Goal: Submit feedback/report problem: Submit feedback/report problem

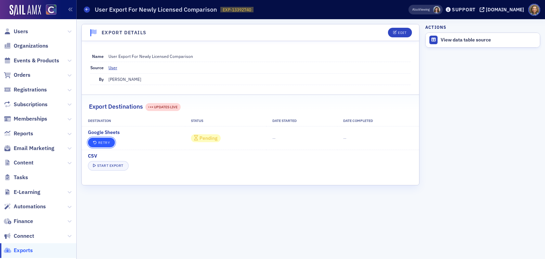
click at [101, 143] on button "Retry" at bounding box center [101, 142] width 27 height 10
click at [104, 141] on button "Retry" at bounding box center [101, 142] width 27 height 10
click at [100, 144] on button "Retry" at bounding box center [101, 142] width 27 height 10
click at [98, 141] on button "Retry" at bounding box center [101, 142] width 27 height 10
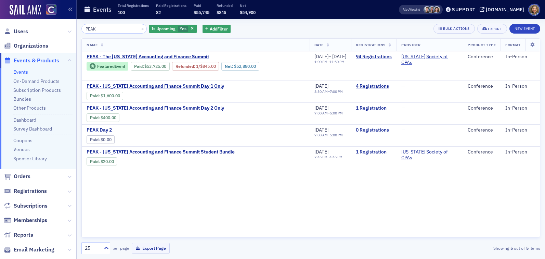
click at [19, 72] on link "Events" at bounding box center [20, 72] width 15 height 6
drag, startPoint x: 108, startPoint y: 27, endPoint x: 17, endPoint y: 11, distance: 92.7
click at [17, 14] on div "Users Organizations Events & Products Events On-Demand Products Subscription Pr…" at bounding box center [272, 129] width 545 height 259
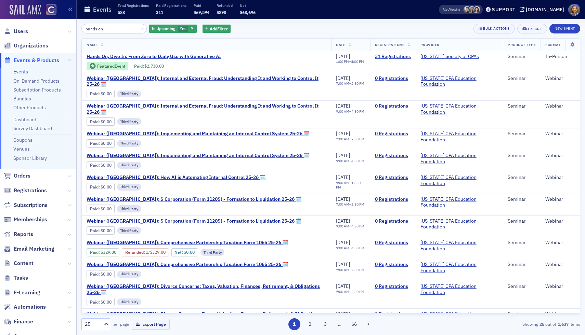
type input "hands on"
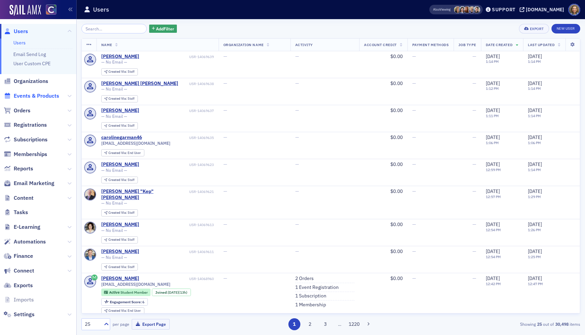
click at [24, 95] on span "Events & Products" at bounding box center [36, 96] width 45 height 8
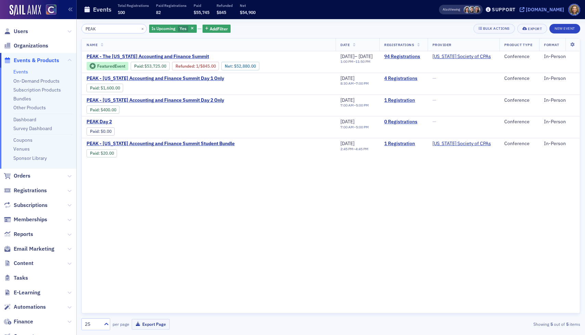
type input "PEAK"
click at [551, 8] on div "[DOMAIN_NAME]" at bounding box center [545, 9] width 38 height 6
click at [509, 11] on div "Support" at bounding box center [504, 9] width 24 height 6
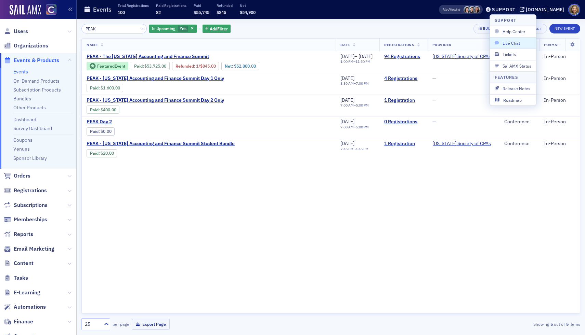
click at [506, 43] on span "Live Chat" at bounding box center [513, 43] width 37 height 6
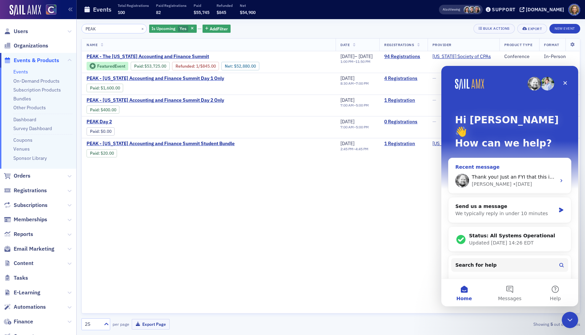
click at [527, 181] on div "[PERSON_NAME] • [DATE]" at bounding box center [514, 184] width 84 height 7
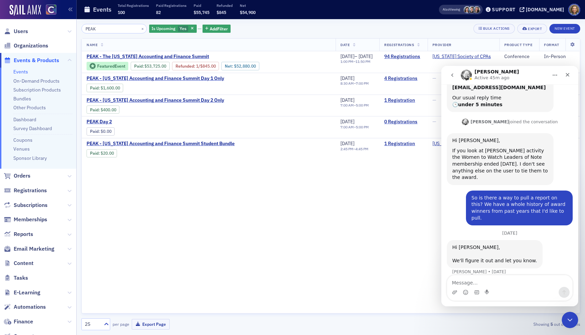
scroll to position [420, 0]
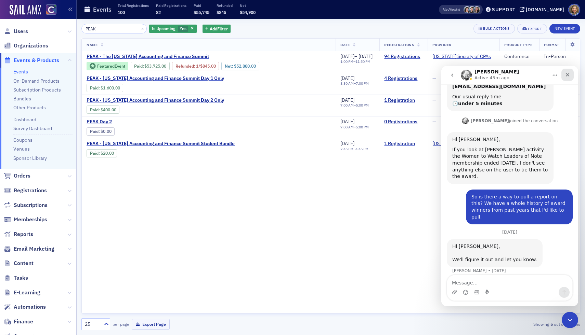
click at [570, 74] on icon "Close" at bounding box center [567, 74] width 5 height 5
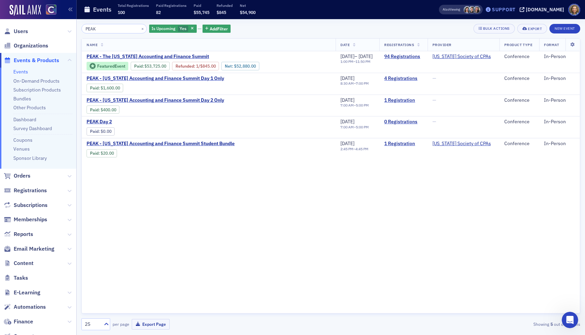
click at [513, 11] on div "Support" at bounding box center [504, 9] width 24 height 6
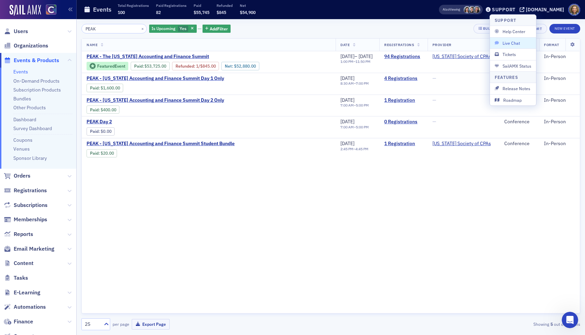
click at [510, 45] on span "Live Chat" at bounding box center [513, 43] width 37 height 6
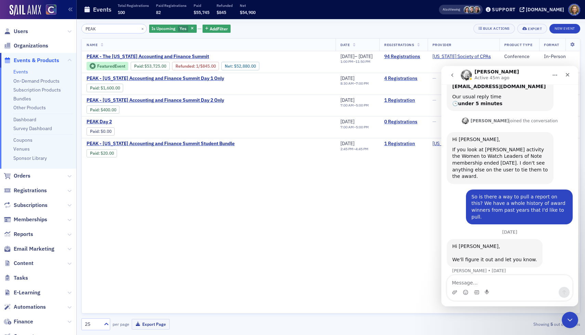
click at [452, 76] on icon "go back" at bounding box center [452, 75] width 2 height 3
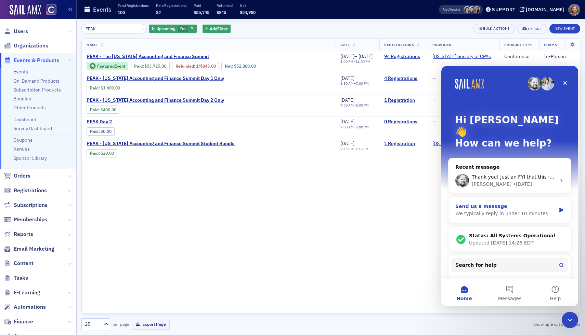
click at [487, 210] on div "We typically reply in under 10 minutes" at bounding box center [505, 213] width 100 height 7
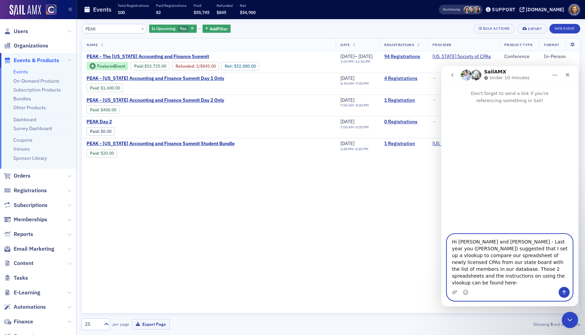
paste textarea "[URL][DOMAIN_NAME]"
type textarea "Hi [PERSON_NAME] and [PERSON_NAME] - Last year you ([PERSON_NAME]) suggested th…"
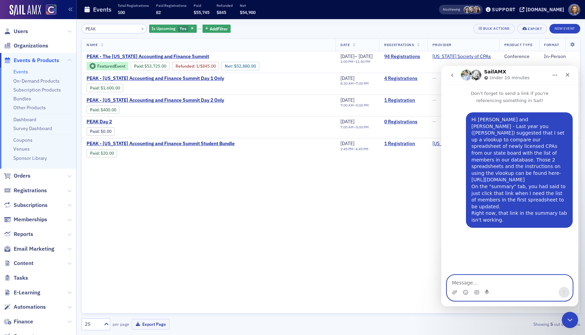
scroll to position [0, 0]
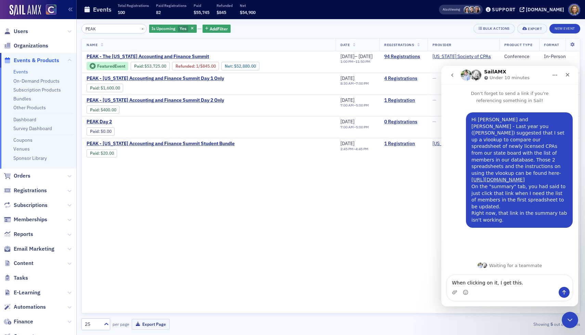
type textarea "When clicking on it, I get this."
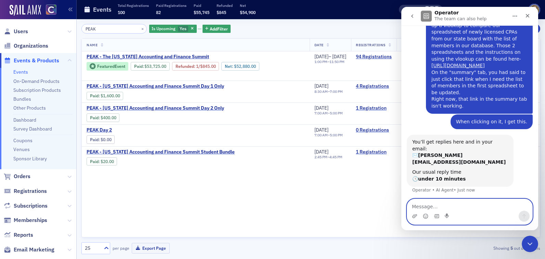
scroll to position [57, 0]
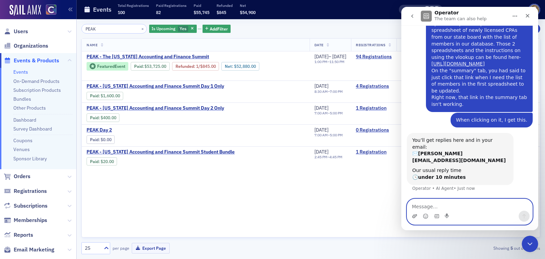
click at [415, 217] on icon "Upload attachment" at bounding box center [414, 216] width 5 height 4
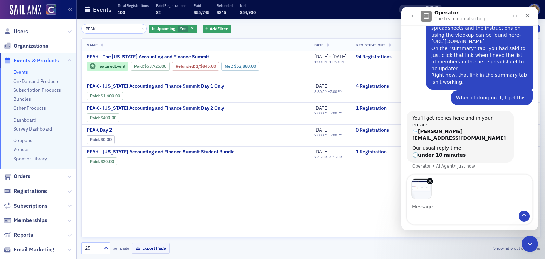
scroll to position [81, 0]
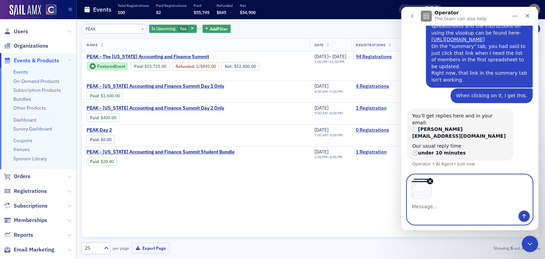
click at [528, 217] on button "Send a message…" at bounding box center [523, 215] width 11 height 11
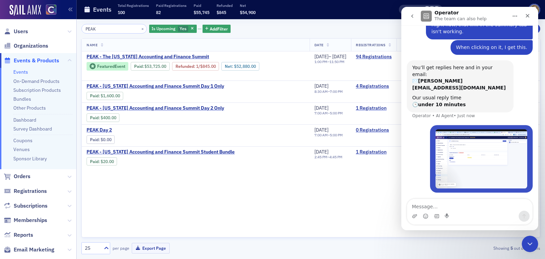
scroll to position [130, 0]
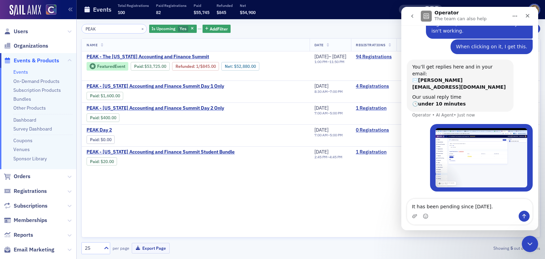
type textarea "It has been pending since [DATE]."
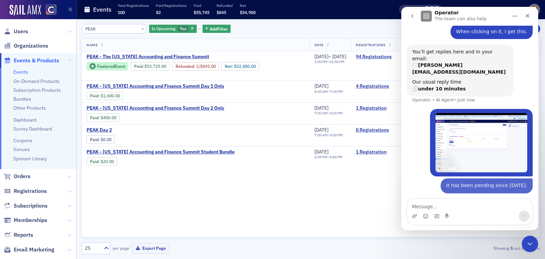
scroll to position [146, 0]
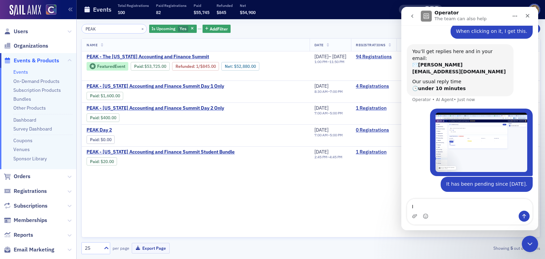
type textarea "I"
type textarea "When i click "refresh" I get this."
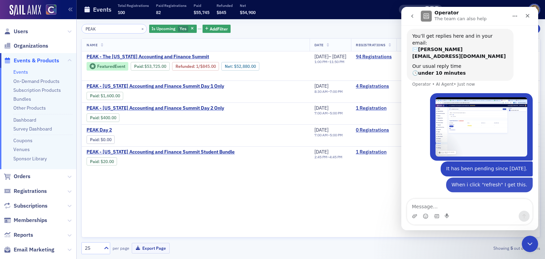
scroll to position [161, 0]
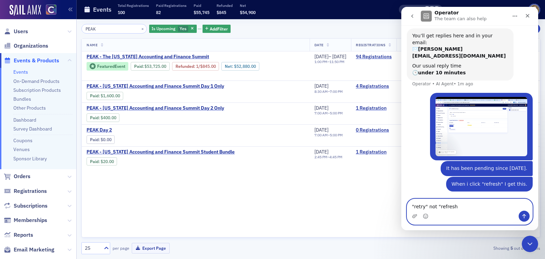
type textarea ""retry" not "refresh""
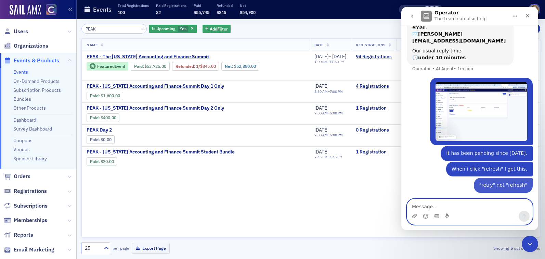
scroll to position [177, 0]
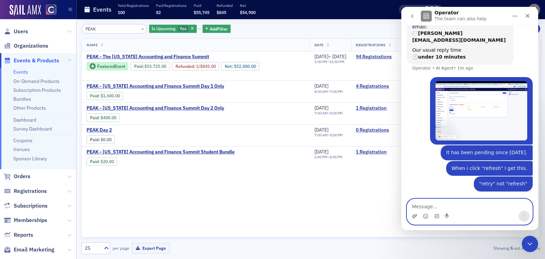
click at [412, 217] on icon "Upload attachment" at bounding box center [414, 215] width 5 height 5
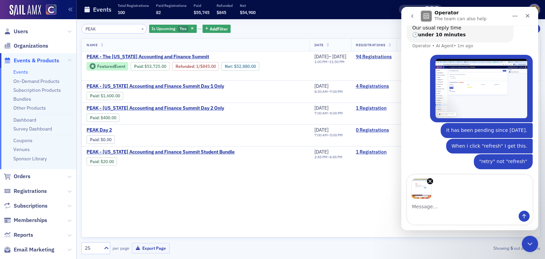
scroll to position [201, 0]
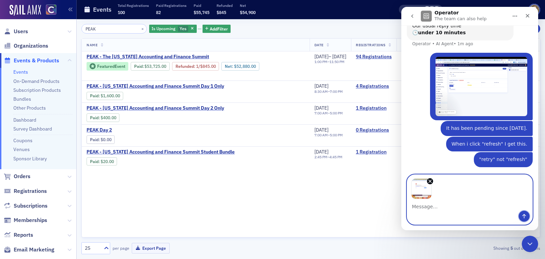
click at [523, 214] on icon "Send a message…" at bounding box center [523, 215] width 5 height 5
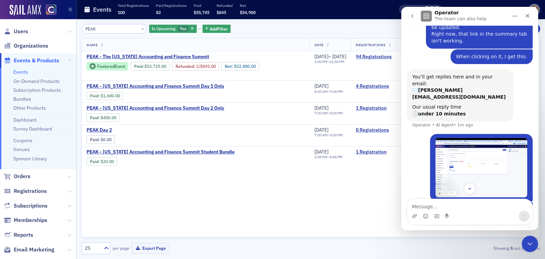
scroll to position [245, 0]
